Goal: Complete application form

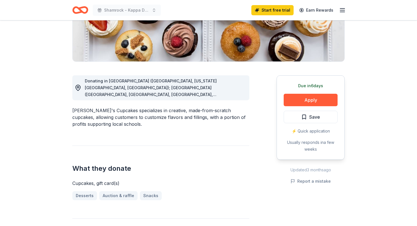
scroll to position [111, 0]
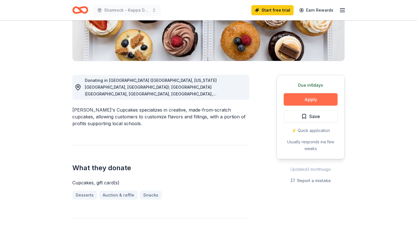
click at [300, 100] on button "Apply" at bounding box center [311, 99] width 54 height 12
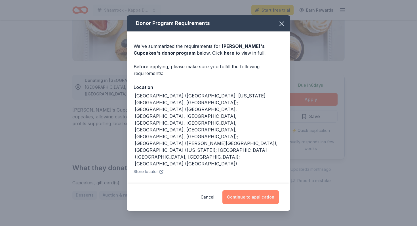
click at [261, 192] on button "Continue to application" at bounding box center [250, 198] width 56 height 14
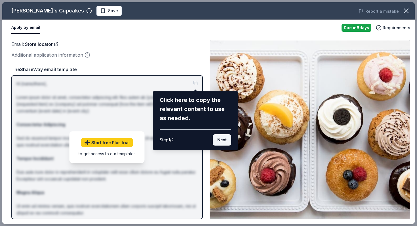
click at [220, 141] on button "Next" at bounding box center [222, 139] width 18 height 11
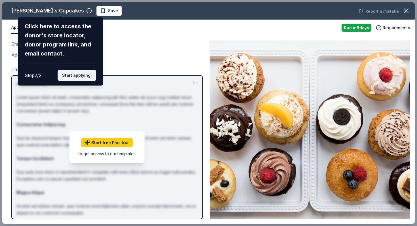
click at [76, 78] on button "Start applying!" at bounding box center [77, 75] width 39 height 11
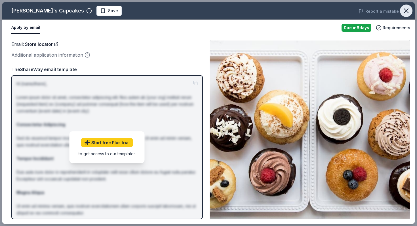
click at [408, 14] on icon "button" at bounding box center [406, 11] width 8 height 8
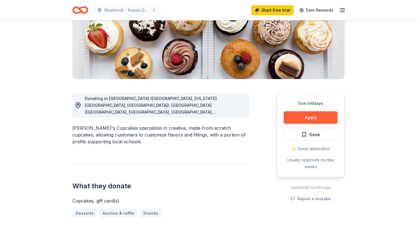
scroll to position [90, 0]
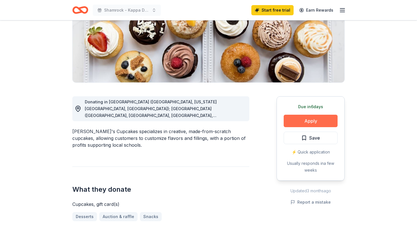
click at [300, 124] on button "Apply" at bounding box center [311, 121] width 54 height 12
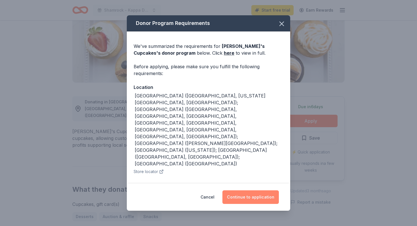
click at [243, 196] on button "Continue to application" at bounding box center [250, 198] width 56 height 14
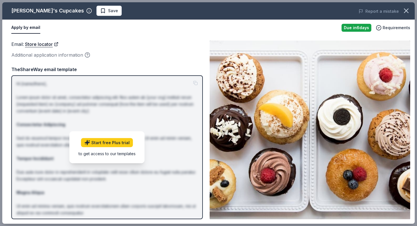
click at [25, 28] on button "Apply by email" at bounding box center [25, 28] width 29 height 12
click at [52, 44] on link "Store locator" at bounding box center [41, 44] width 33 height 7
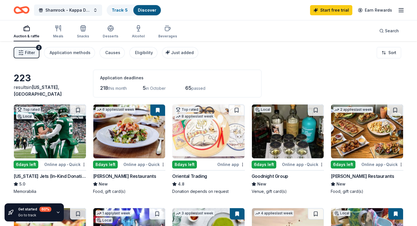
click at [61, 132] on img at bounding box center [50, 132] width 72 height 54
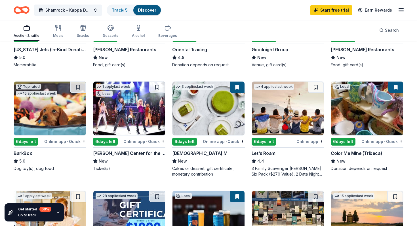
scroll to position [131, 0]
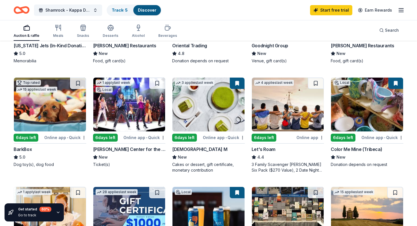
click at [371, 106] on img at bounding box center [367, 105] width 72 height 54
